Goal: Task Accomplishment & Management: Manage account settings

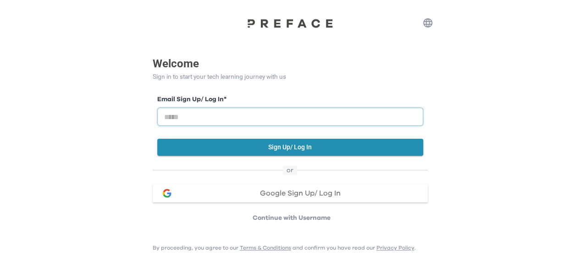
click at [192, 118] on input "email" at bounding box center [290, 117] width 266 height 18
type input "**********"
click at [258, 151] on button "Sign Up/ Log In" at bounding box center [290, 147] width 266 height 17
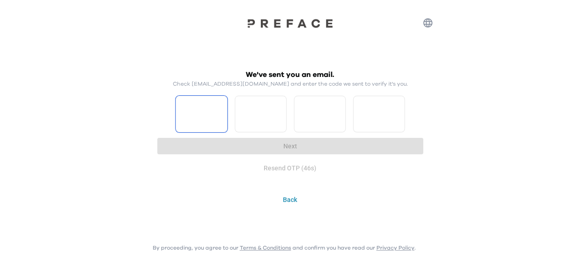
click at [209, 119] on input "Please enter OTP character 1" at bounding box center [202, 114] width 52 height 37
type input "*"
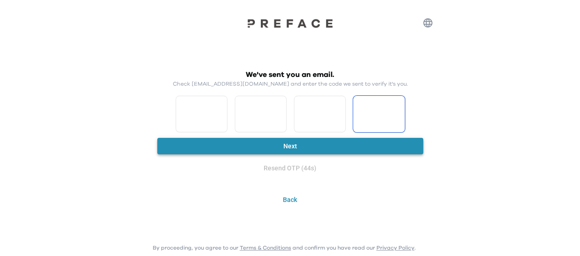
type input "*"
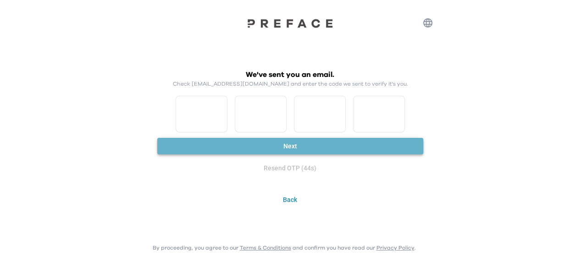
click at [280, 152] on button "Next" at bounding box center [290, 146] width 266 height 17
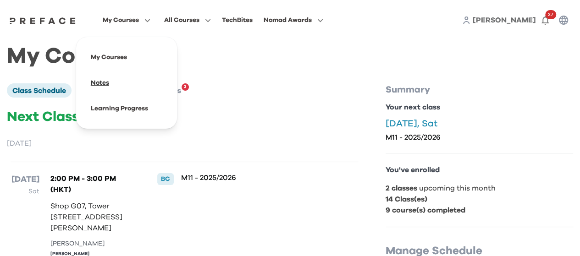
click at [100, 85] on span at bounding box center [126, 83] width 86 height 26
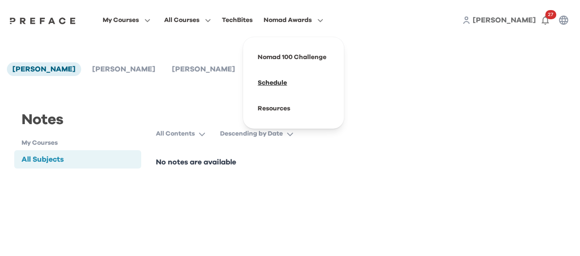
click at [278, 84] on span at bounding box center [293, 83] width 86 height 26
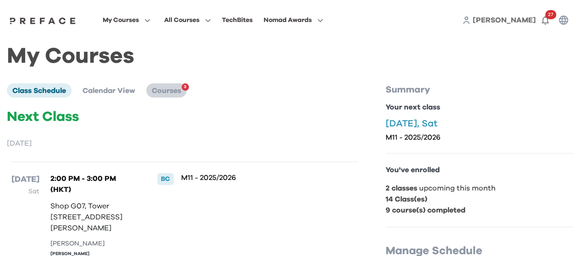
click at [162, 93] on span "Courses" at bounding box center [166, 90] width 29 height 7
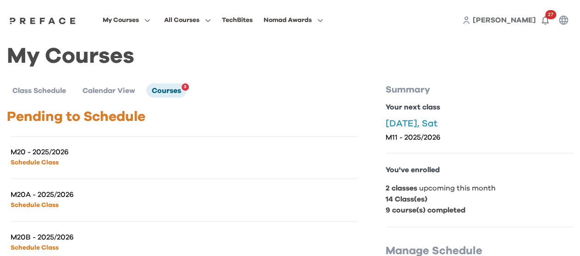
click at [48, 27] on div "My Courses All Courses TechBites Nomad Awards [PERSON_NAME] 27" at bounding box center [290, 20] width 580 height 40
click at [55, 22] on img at bounding box center [42, 20] width 71 height 7
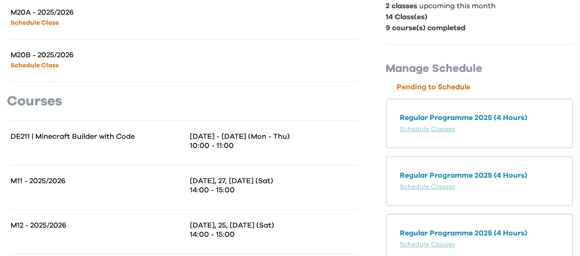
scroll to position [229, 0]
